Goal: Check status

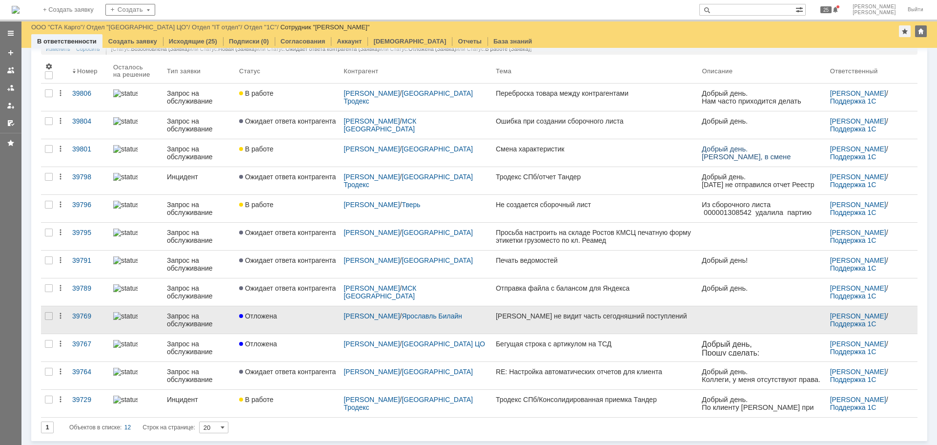
scroll to position [60, 0]
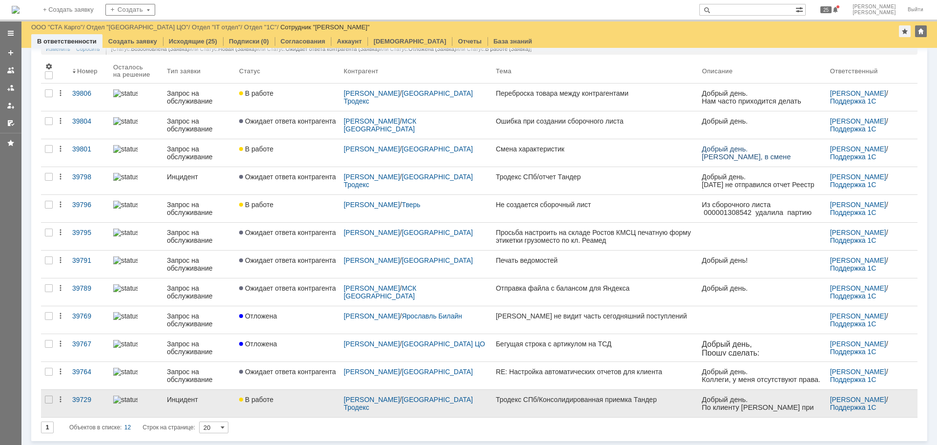
click at [312, 402] on div "В работе" at bounding box center [287, 399] width 97 height 8
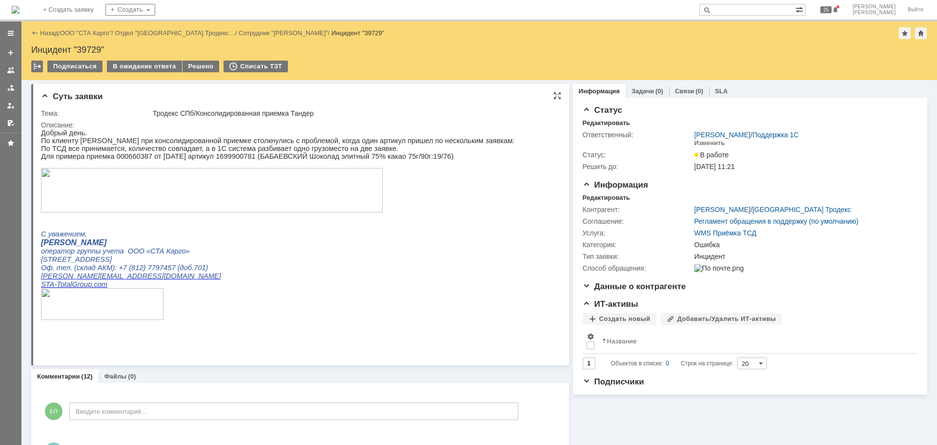
click at [232, 189] on img at bounding box center [212, 190] width 342 height 44
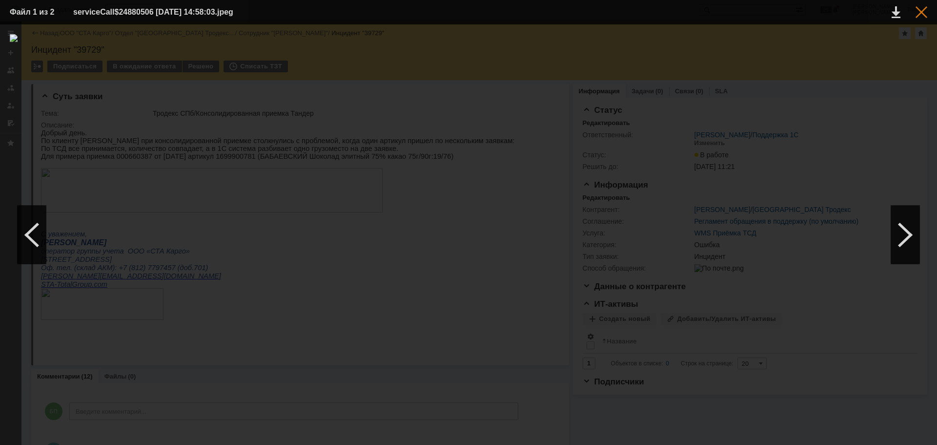
click at [924, 13] on div at bounding box center [922, 12] width 12 height 12
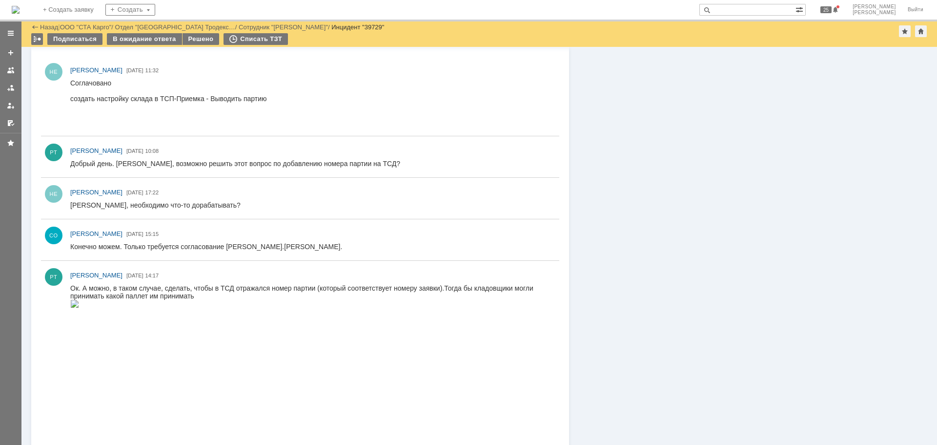
scroll to position [488, 0]
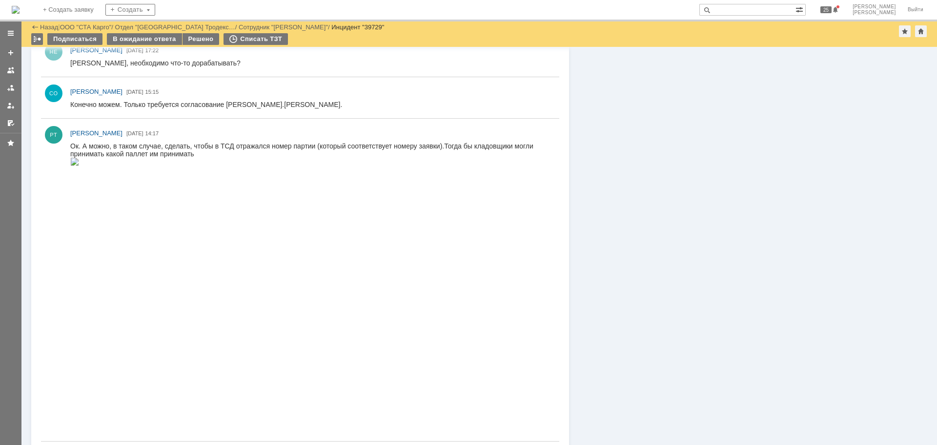
click at [79, 166] on img at bounding box center [74, 162] width 9 height 8
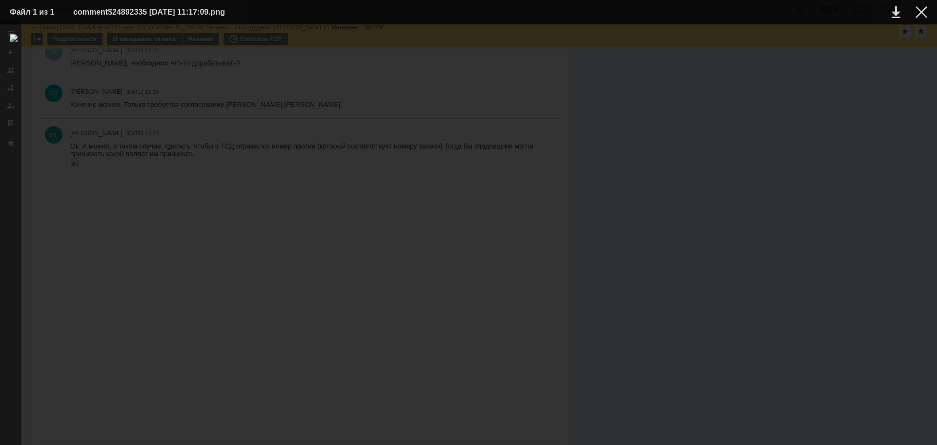
click at [914, 7] on td at bounding box center [914, 12] width 27 height 15
click at [927, 15] on div at bounding box center [922, 12] width 12 height 12
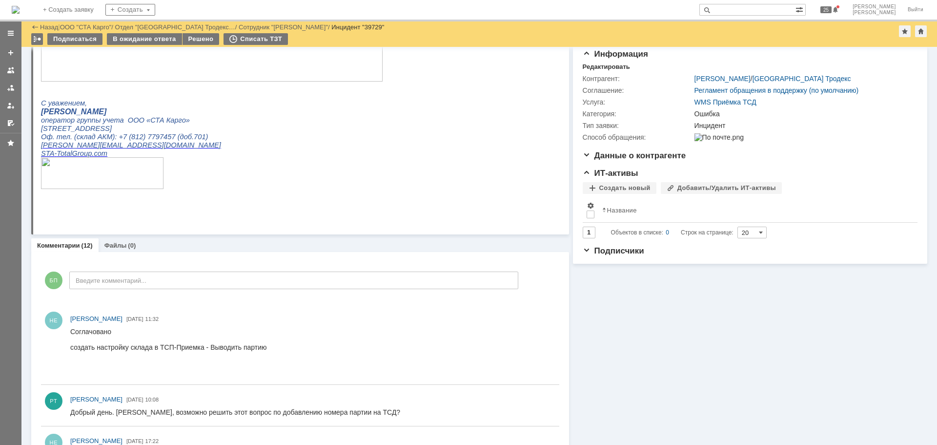
scroll to position [0, 0]
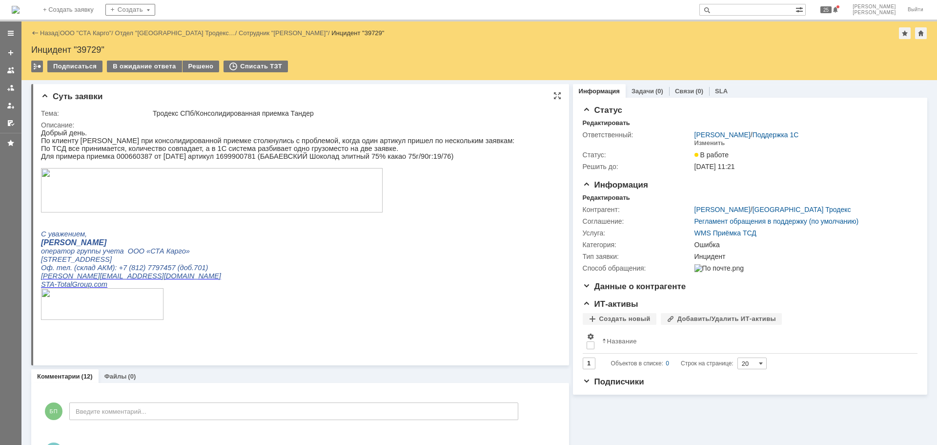
click at [278, 190] on img at bounding box center [212, 190] width 342 height 44
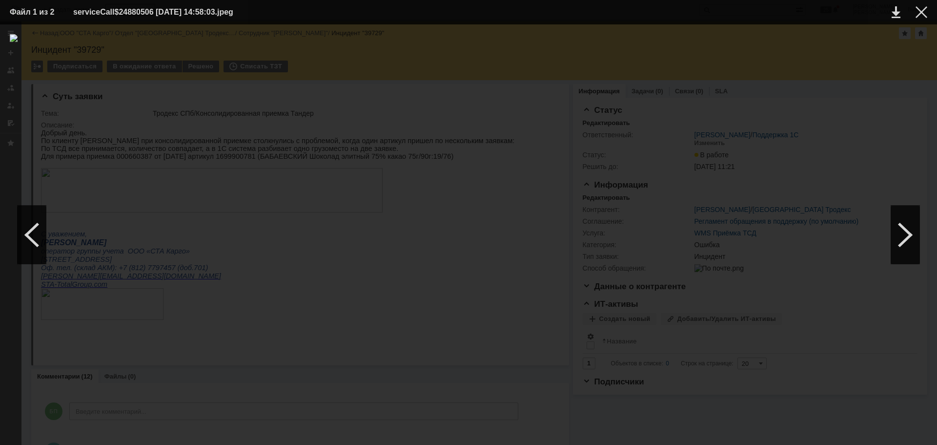
click at [915, 17] on td at bounding box center [914, 12] width 27 height 15
click at [920, 12] on div at bounding box center [922, 12] width 12 height 12
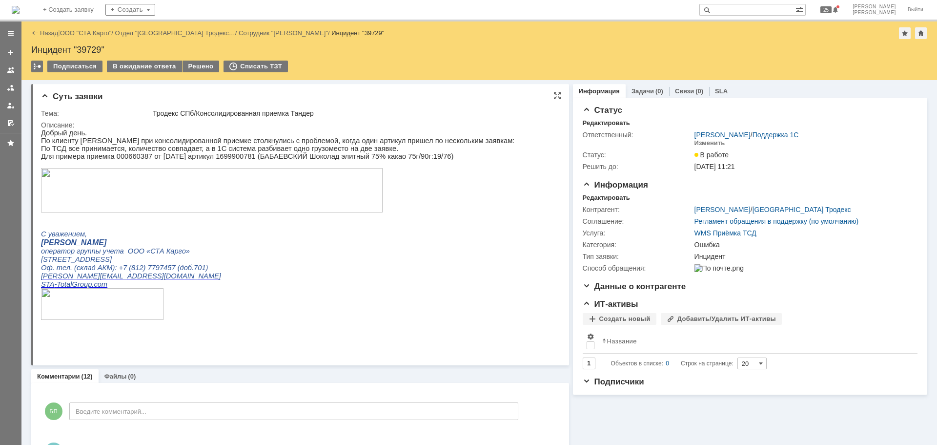
click at [324, 199] on img at bounding box center [212, 190] width 342 height 44
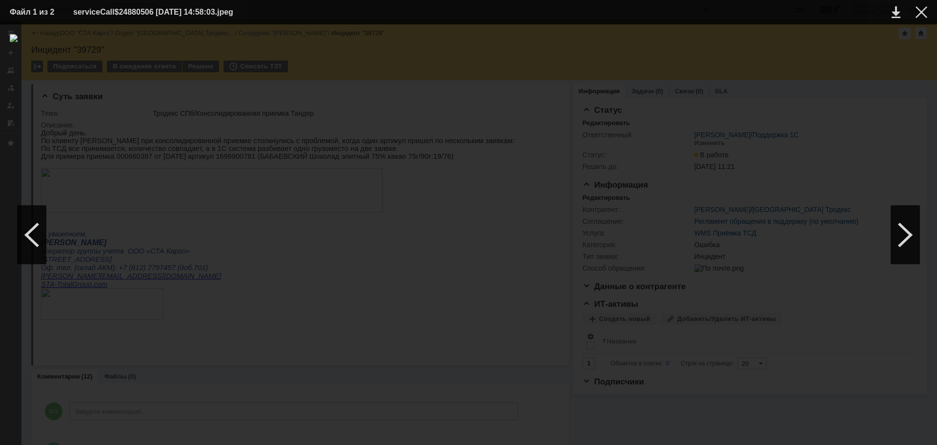
click at [921, 19] on td at bounding box center [914, 12] width 27 height 15
click at [924, 13] on div at bounding box center [922, 12] width 12 height 12
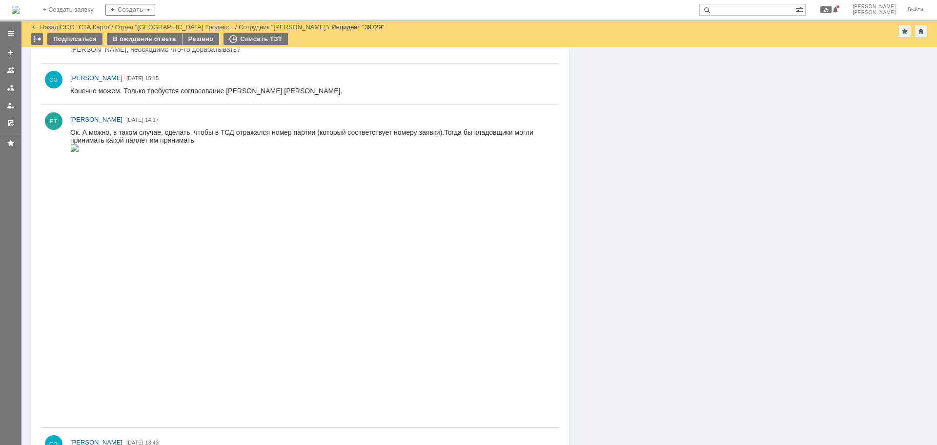
scroll to position [537, 0]
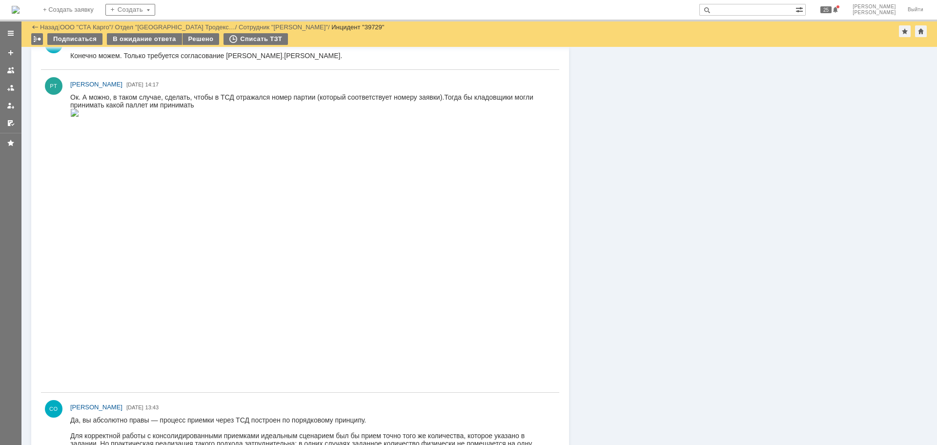
click at [79, 117] on img at bounding box center [74, 113] width 9 height 8
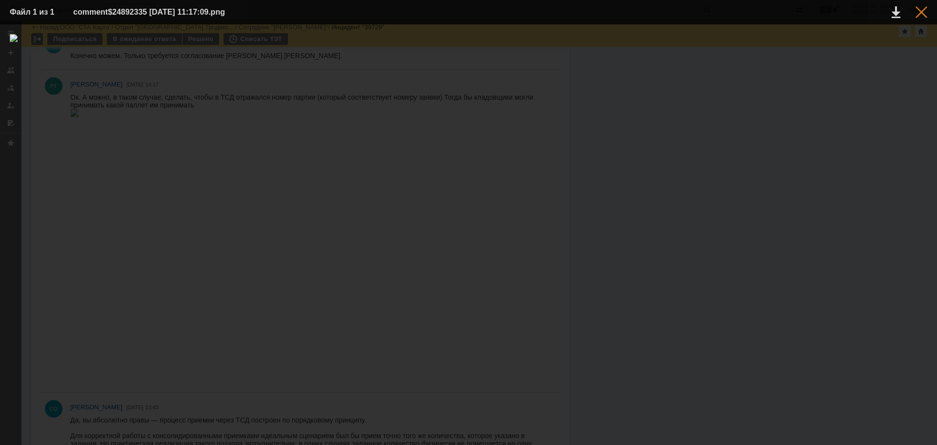
click at [924, 14] on div at bounding box center [922, 12] width 12 height 12
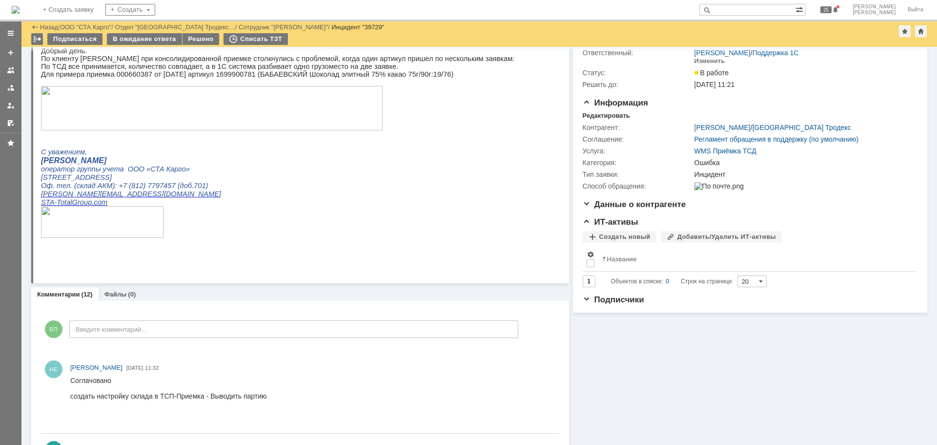
scroll to position [0, 0]
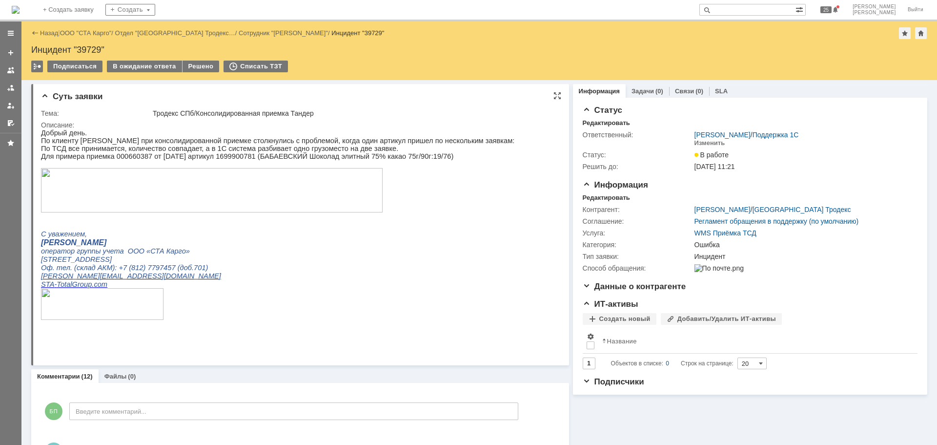
click at [316, 178] on img at bounding box center [212, 190] width 342 height 44
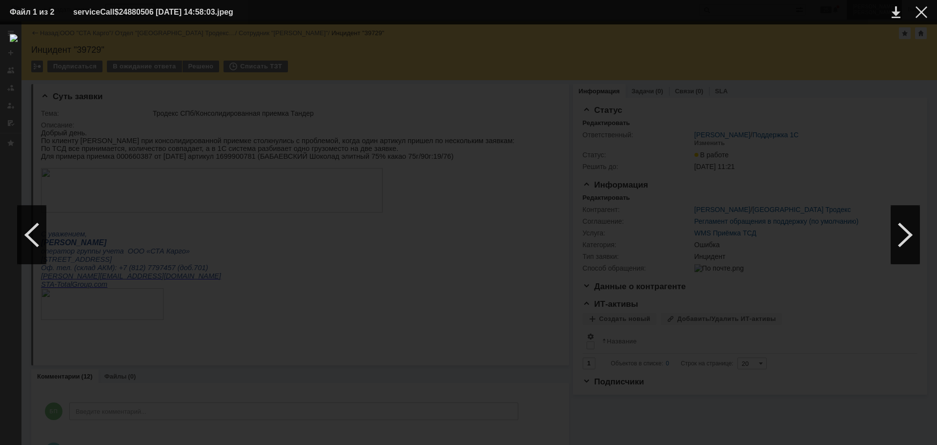
drag, startPoint x: 925, startPoint y: 14, endPoint x: 896, endPoint y: 18, distance: 28.6
click at [925, 14] on div at bounding box center [922, 12] width 12 height 12
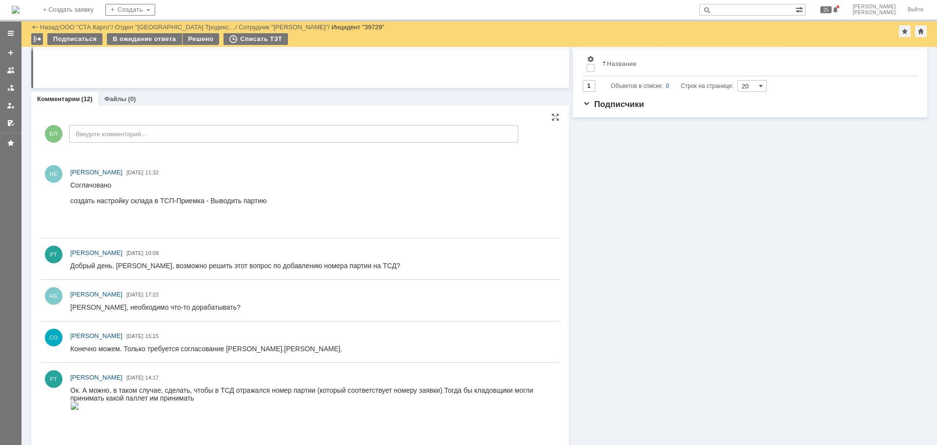
scroll to position [537, 0]
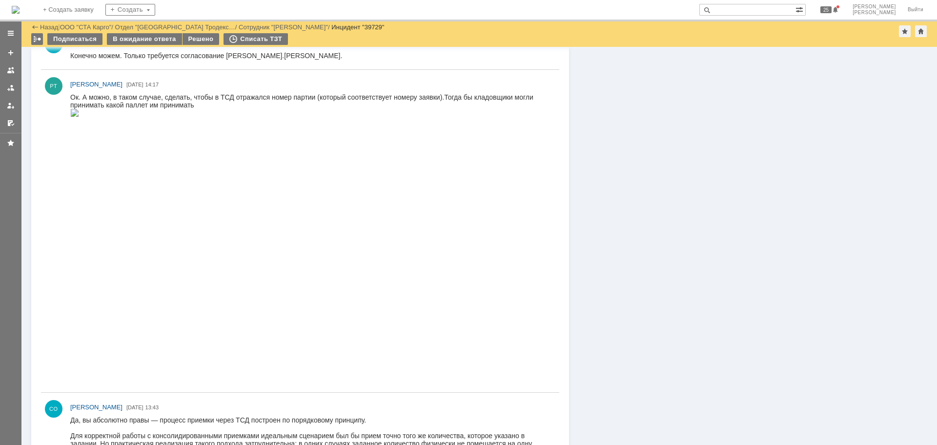
click at [79, 117] on img at bounding box center [74, 113] width 9 height 8
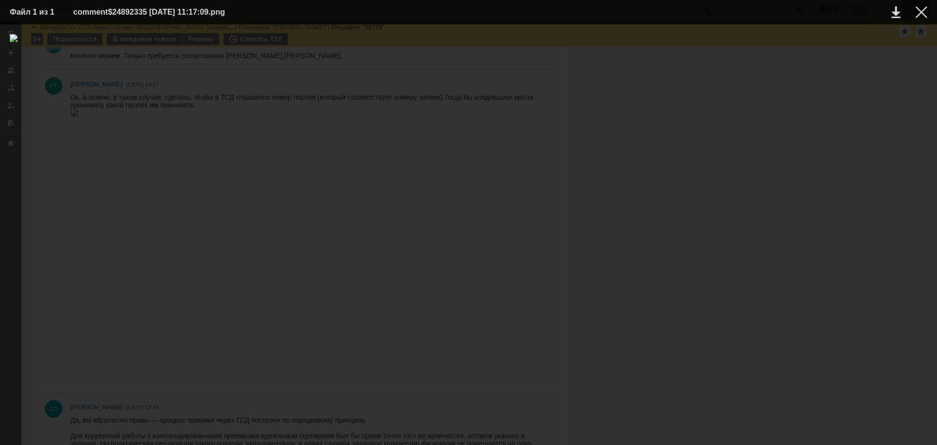
click at [919, 11] on div at bounding box center [922, 12] width 12 height 12
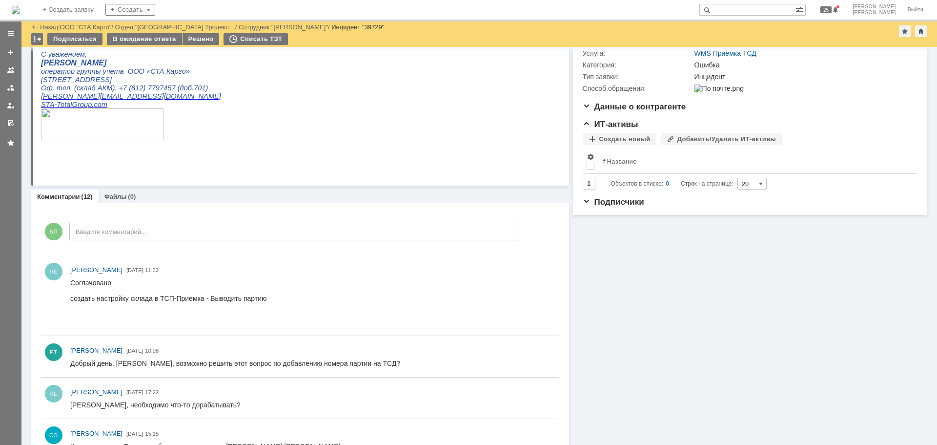
scroll to position [0, 0]
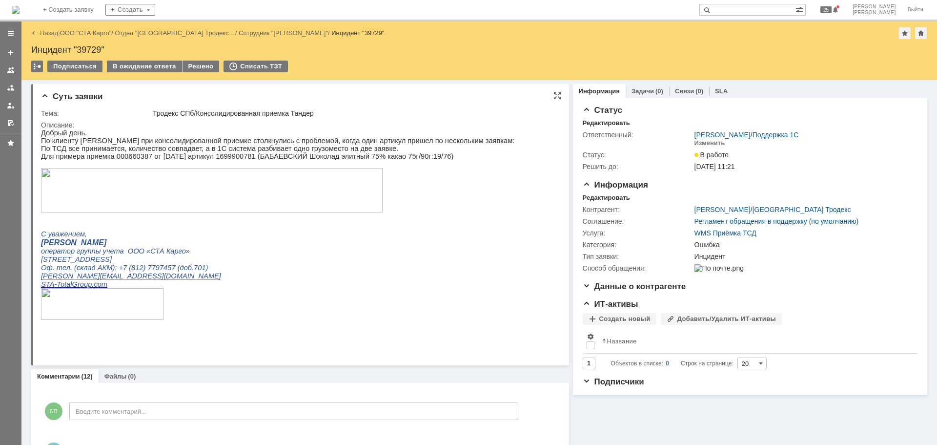
click at [163, 196] on img at bounding box center [212, 190] width 342 height 44
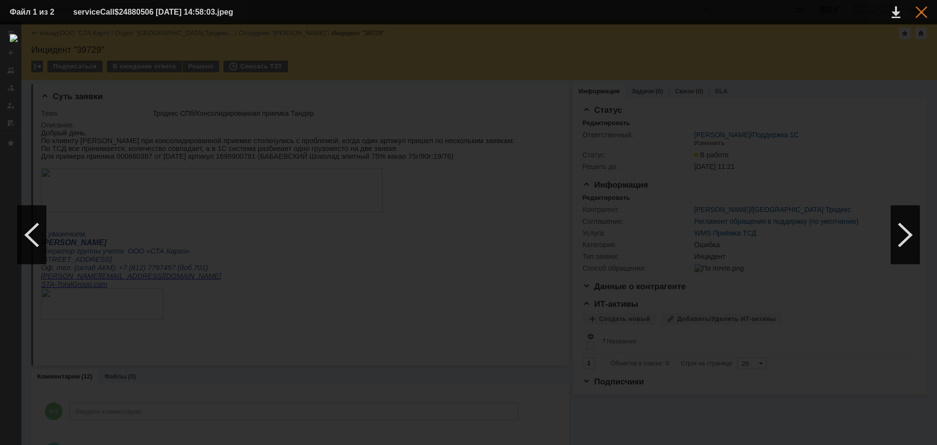
click at [926, 13] on div at bounding box center [922, 12] width 12 height 12
